Goal: Information Seeking & Learning: Learn about a topic

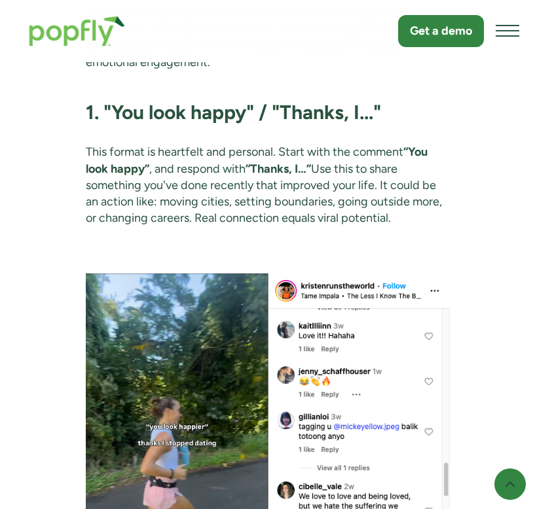
scroll to position [1963, 0]
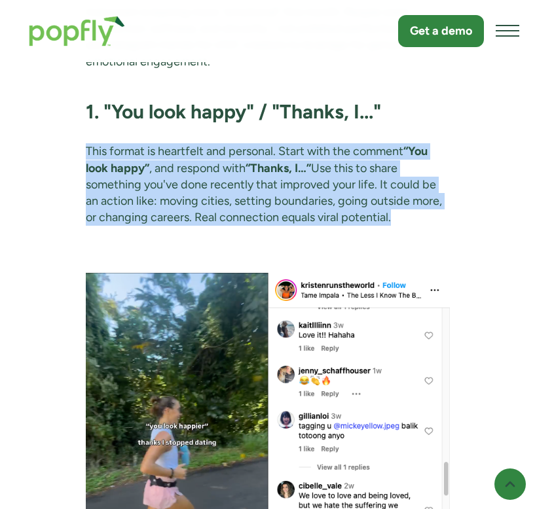
click at [288, 179] on p "This format is heartfelt and personal. Start with the comment “You look happy” …" at bounding box center [268, 184] width 364 height 82
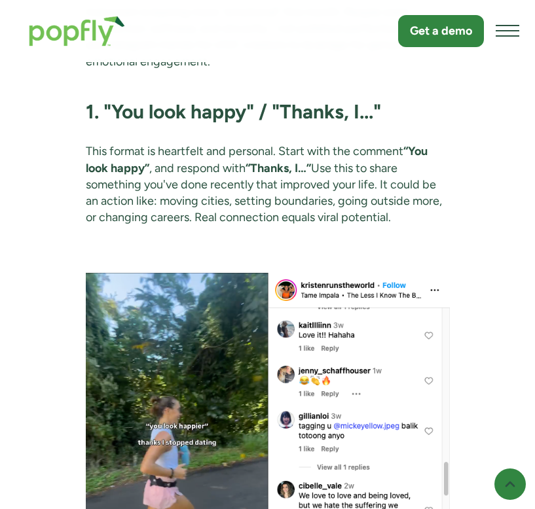
click at [288, 179] on p "This format is heartfelt and personal. Start with the comment “You look happy” …" at bounding box center [268, 184] width 364 height 82
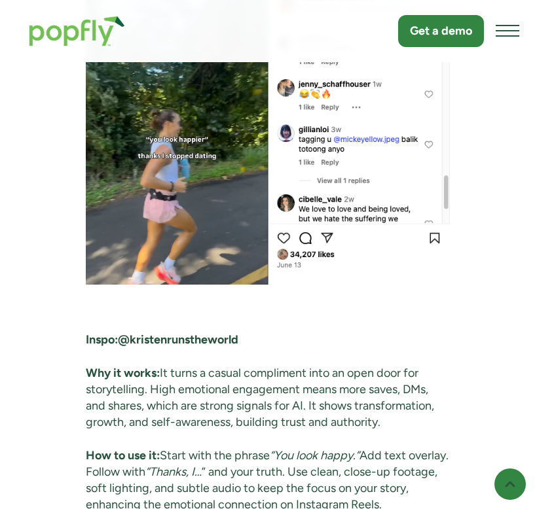
scroll to position [2449, 0]
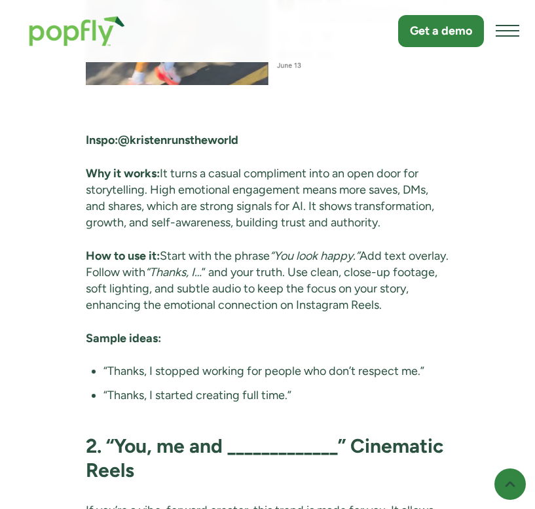
click at [288, 179] on p "Why it works: It turns a casual compliment into an open door for storytelling. …" at bounding box center [268, 199] width 364 height 66
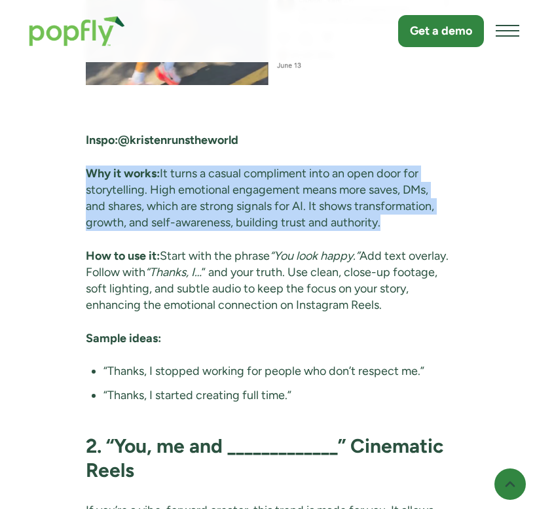
click at [272, 254] on p "How to use it: Start with the phrase “You look happy.” Add text overlay. Follow…" at bounding box center [268, 281] width 364 height 66
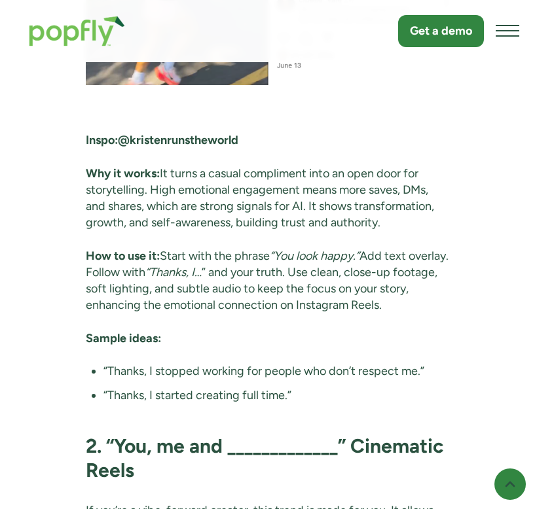
click at [272, 254] on p "How to use it: Start with the phrase “You look happy.” Add text overlay. Follow…" at bounding box center [268, 281] width 364 height 66
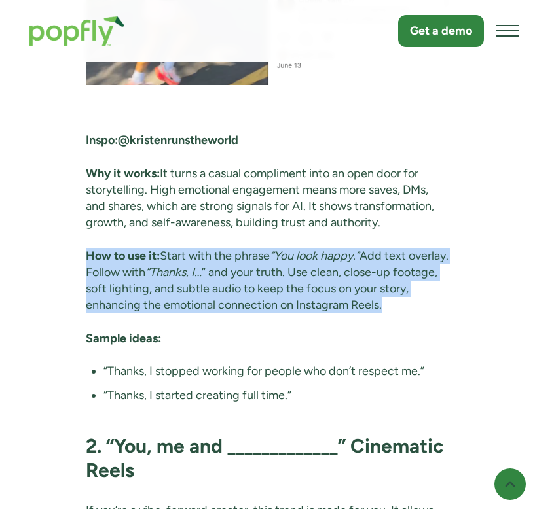
scroll to position [2727, 0]
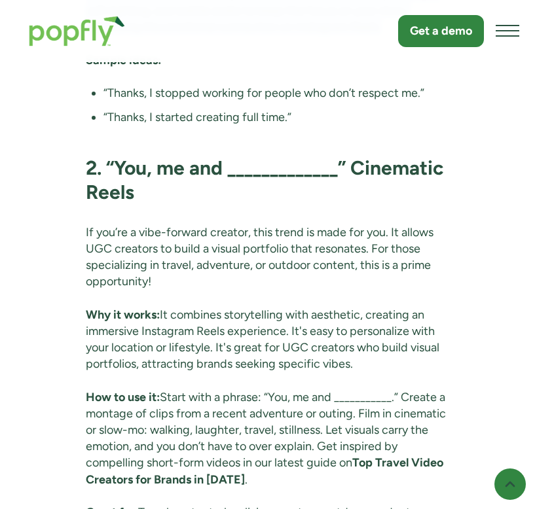
click at [272, 254] on p "If you’re a vibe-forward creator, this trend is made for you. It allows UGC cre…" at bounding box center [268, 257] width 364 height 66
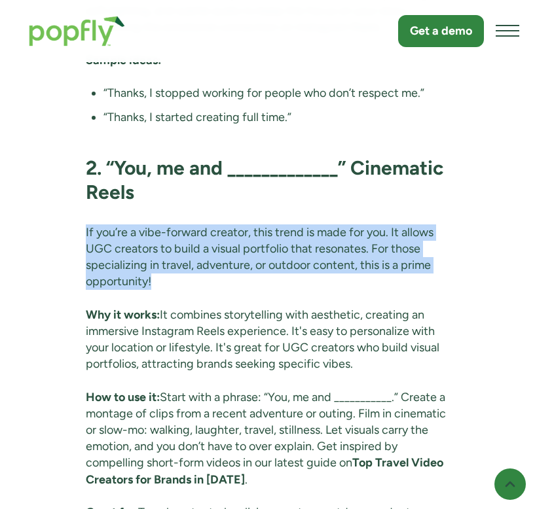
click at [272, 254] on p "If you’re a vibe-forward creator, this trend is made for you. It allows UGC cre…" at bounding box center [268, 257] width 364 height 66
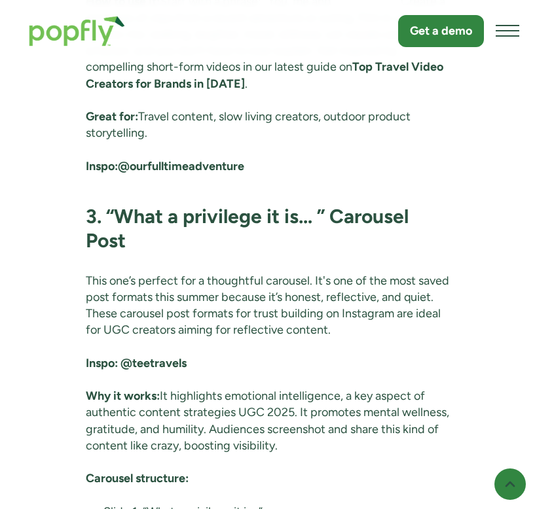
scroll to position [3237, 0]
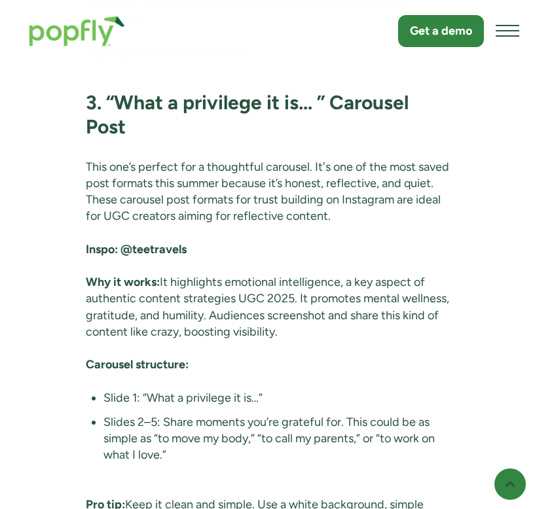
click at [272, 254] on p "Inspo: @teetravels" at bounding box center [268, 249] width 364 height 16
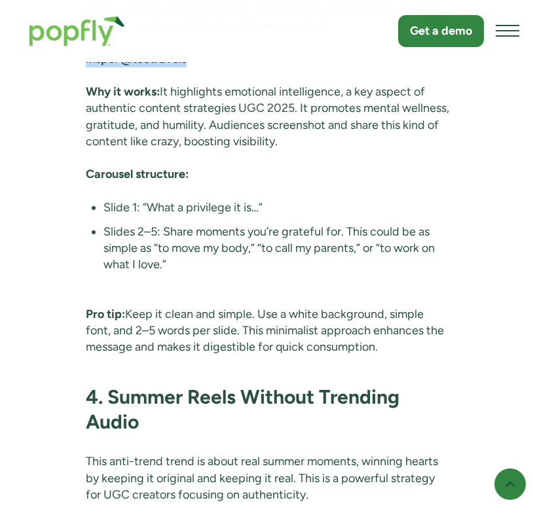
scroll to position [3825, 0]
